Goal: Find specific page/section

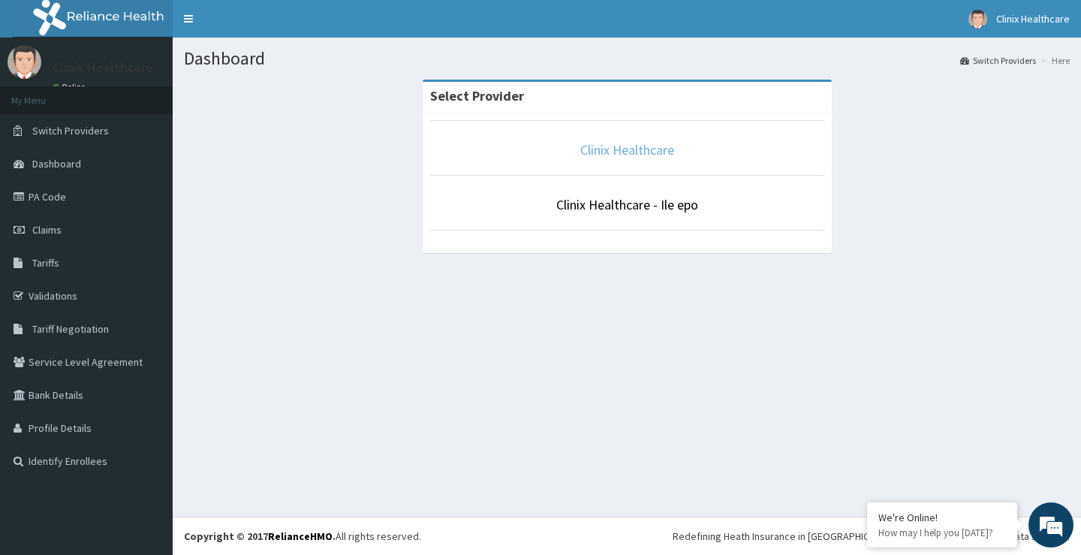
click at [639, 143] on link "Clinix Healthcare" at bounding box center [627, 149] width 94 height 17
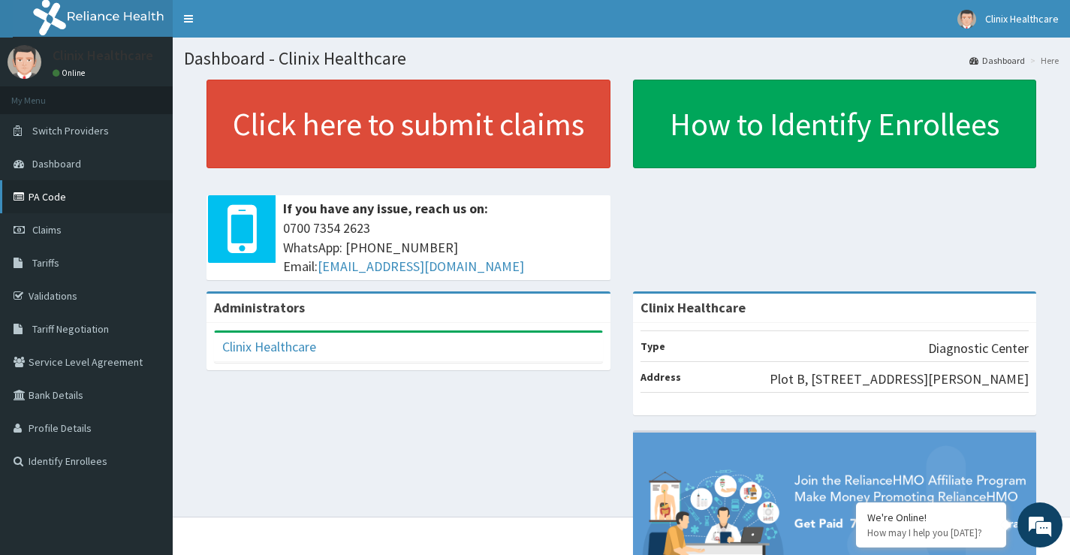
click at [54, 191] on link "PA Code" at bounding box center [86, 196] width 173 height 33
